Goal: Subscribe to service/newsletter

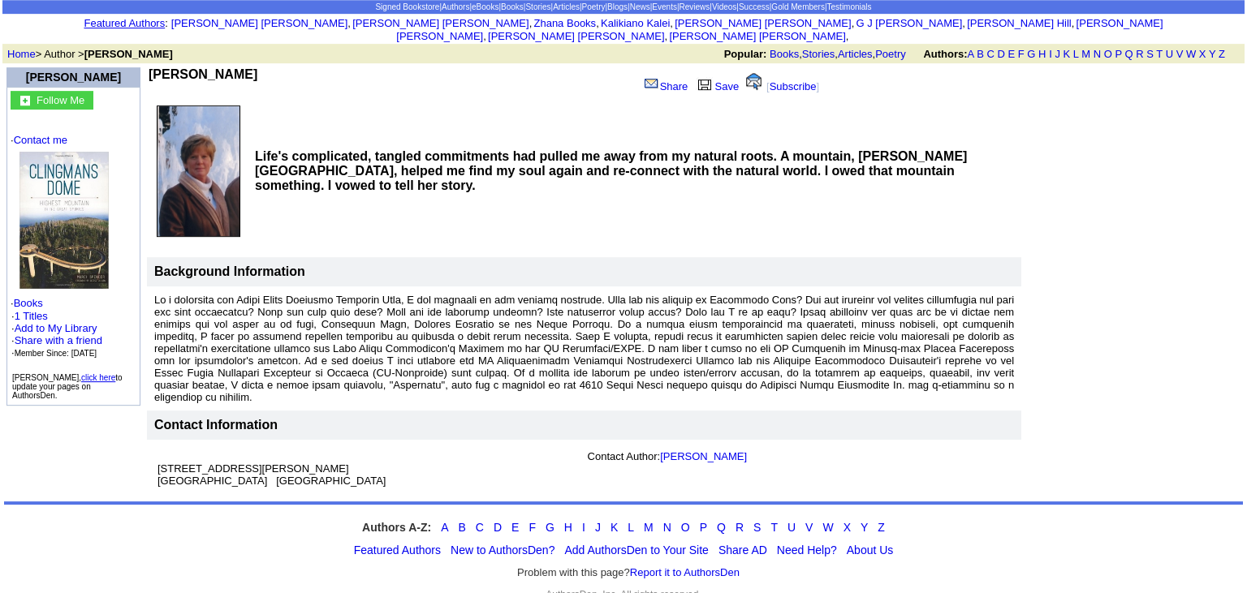
scroll to position [85, 0]
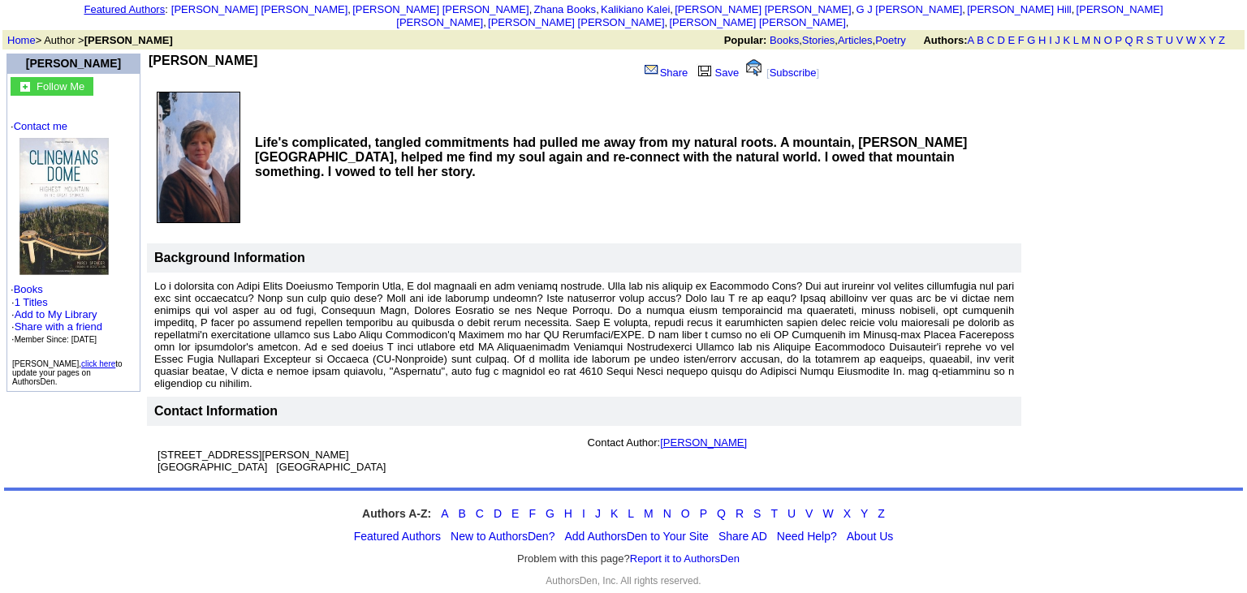
click at [712, 437] on link "[PERSON_NAME]" at bounding box center [703, 443] width 87 height 12
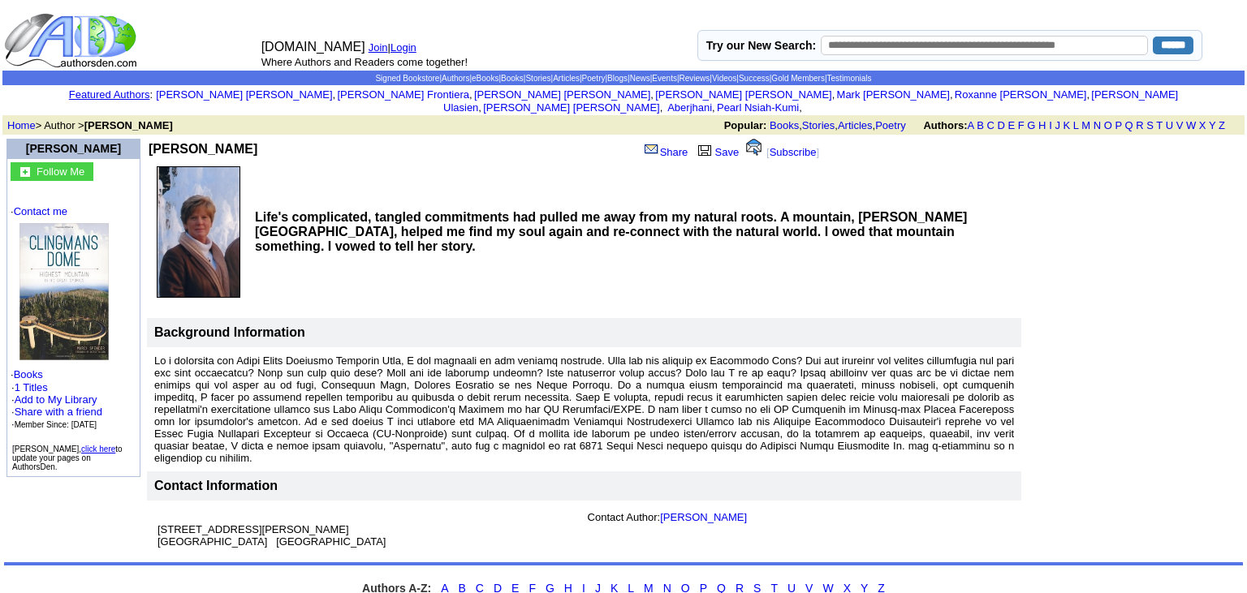
scroll to position [85, 0]
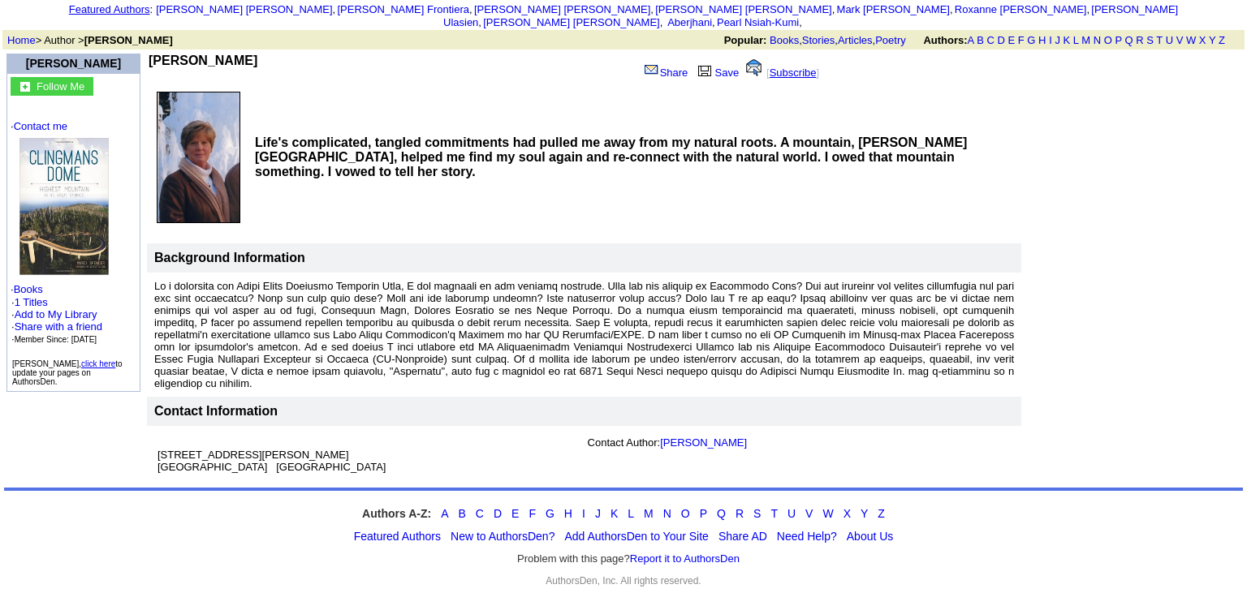
click at [787, 67] on link "Subscribe" at bounding box center [792, 73] width 47 height 12
